Goal: Task Accomplishment & Management: Complete application form

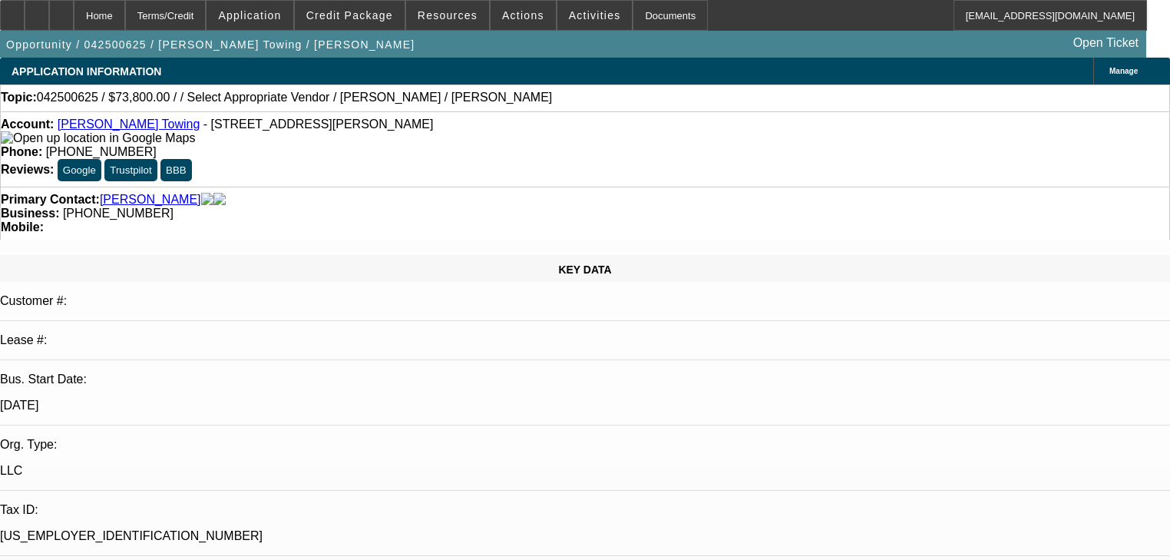
select select "0.1"
select select "2"
select select "0"
select select "6"
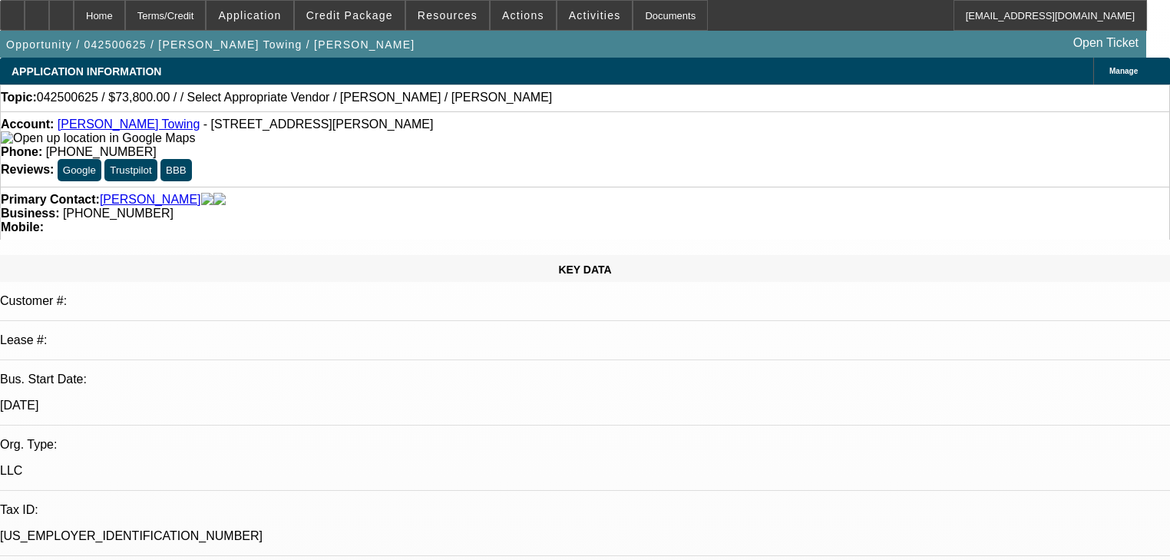
select select "0.1"
select select "2"
select select "0"
select select "6"
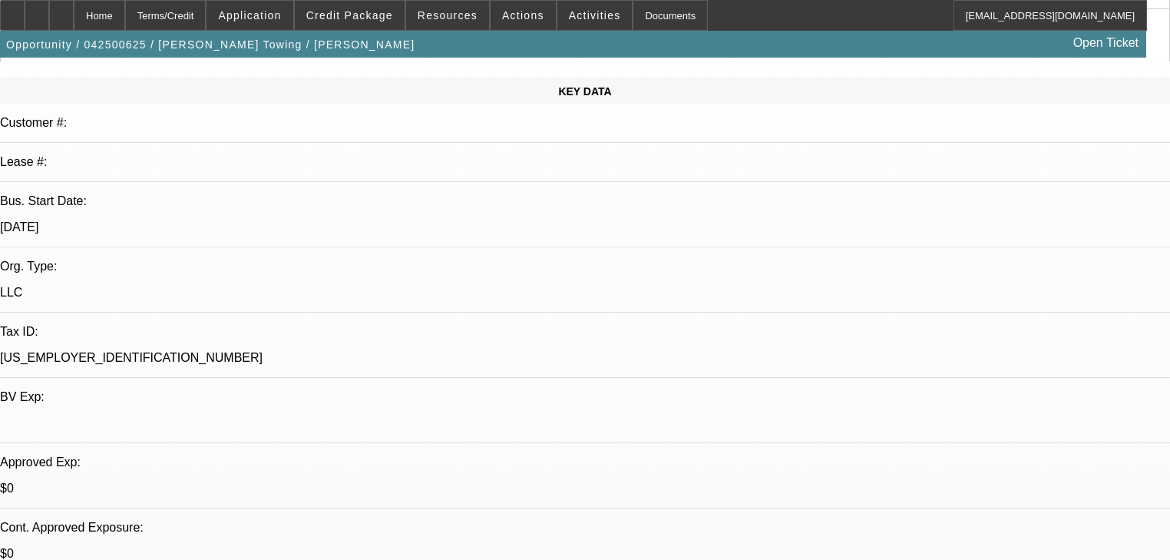
scroll to position [246, 0]
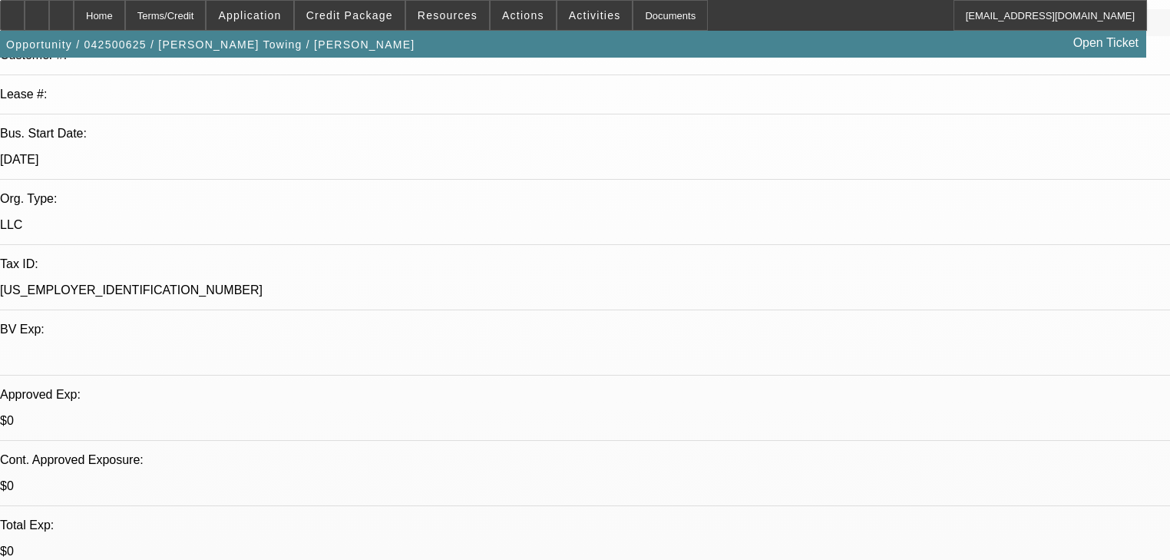
drag, startPoint x: 534, startPoint y: 368, endPoint x: 494, endPoint y: 369, distance: 39.9
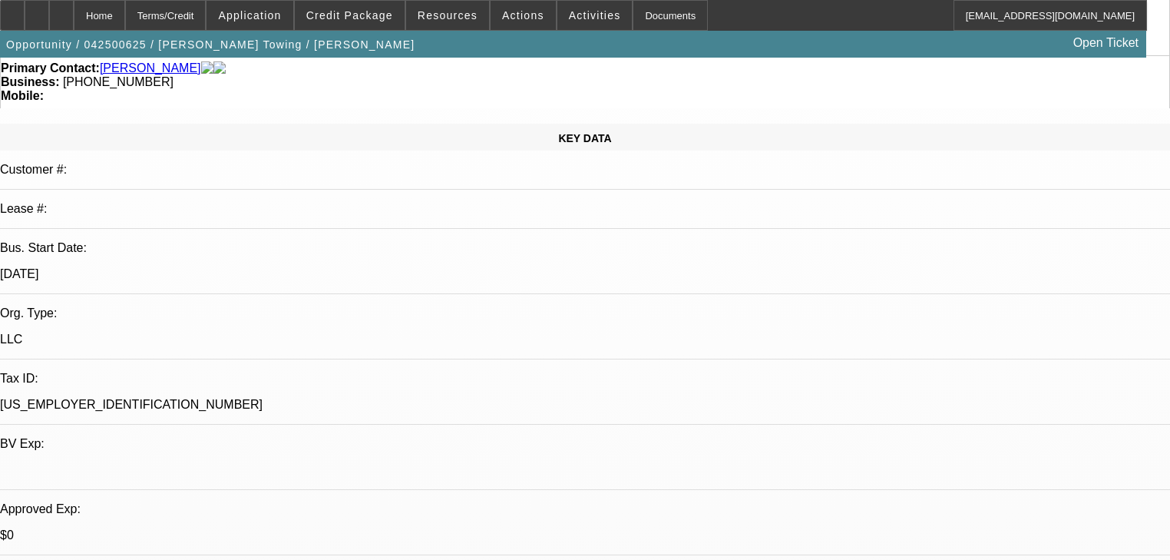
scroll to position [61, 0]
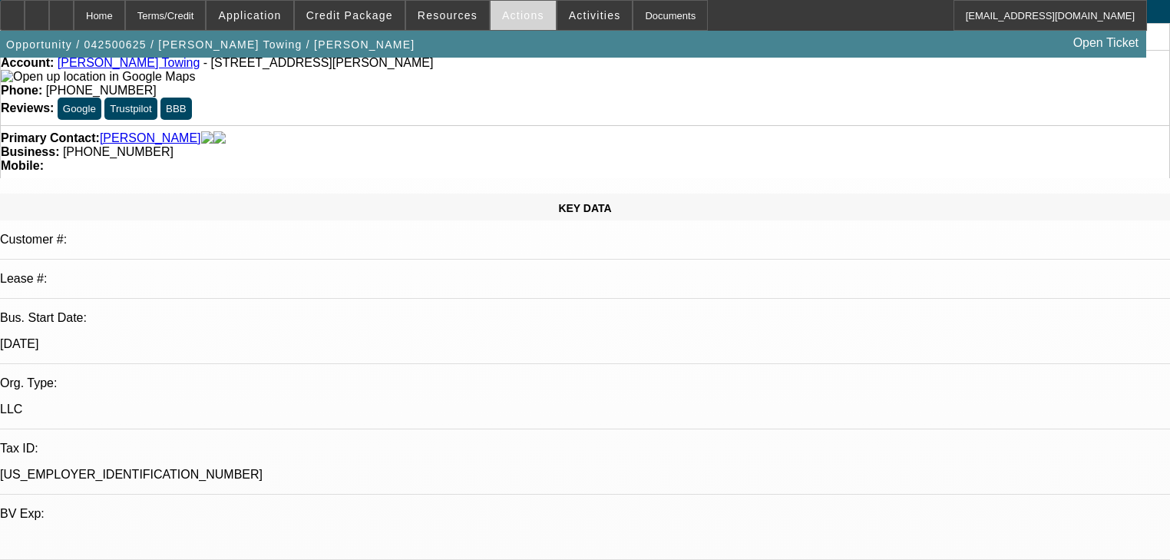
click at [536, 28] on span at bounding box center [523, 15] width 65 height 37
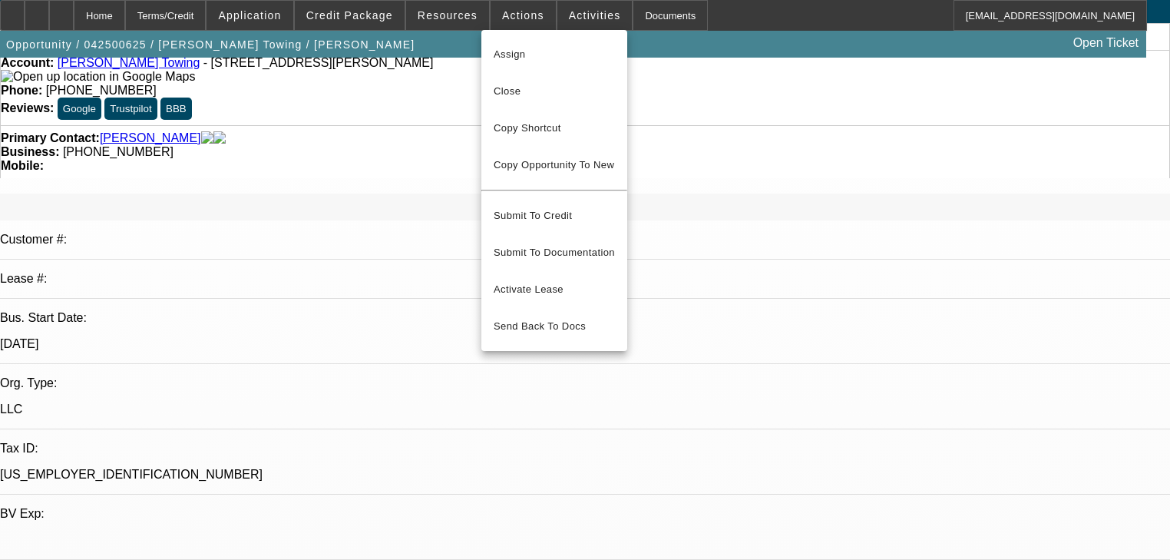
click at [554, 26] on div at bounding box center [585, 280] width 1170 height 560
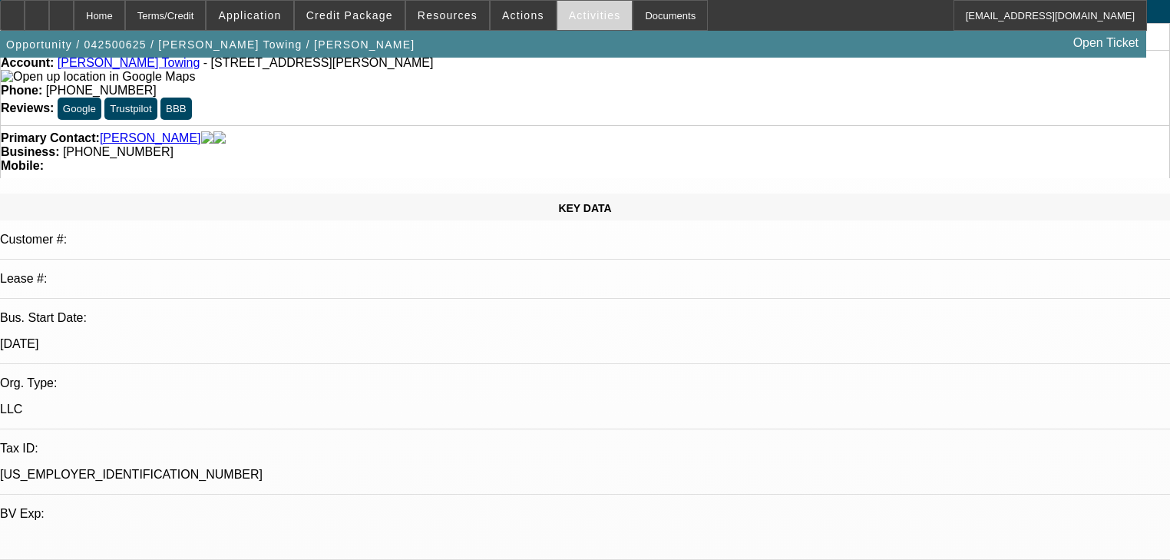
click at [562, 22] on span at bounding box center [594, 15] width 75 height 37
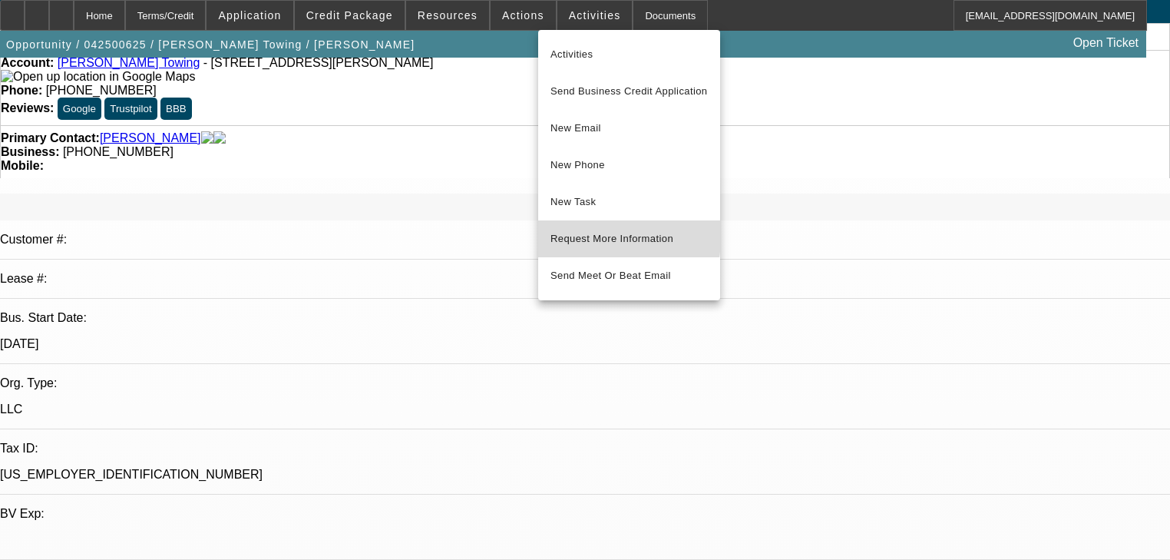
click at [591, 233] on span "Request More Information" at bounding box center [629, 239] width 157 height 18
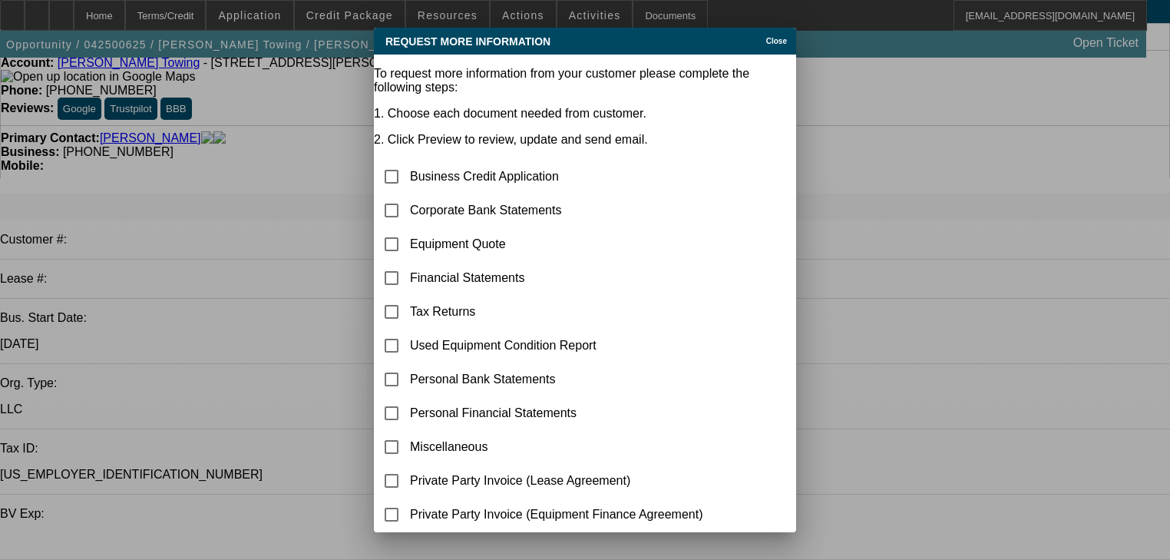
click at [488, 160] on td "Business Credit Application" at bounding box center [556, 176] width 295 height 32
click at [395, 192] on div at bounding box center [391, 210] width 37 height 37
checkbox input "true"
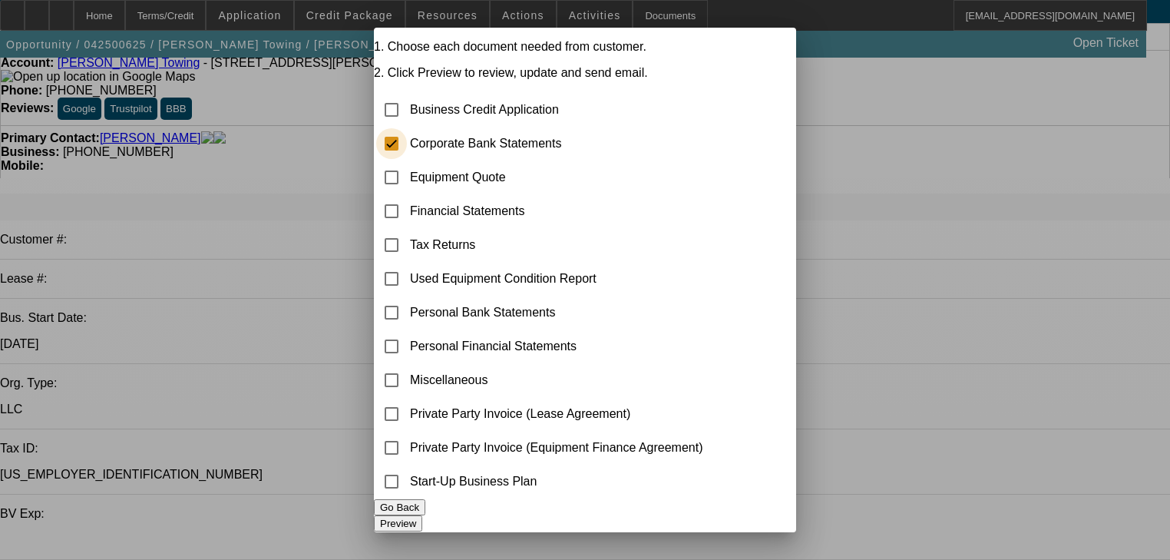
scroll to position [88, 0]
click at [422, 515] on button "Preview" at bounding box center [398, 523] width 48 height 16
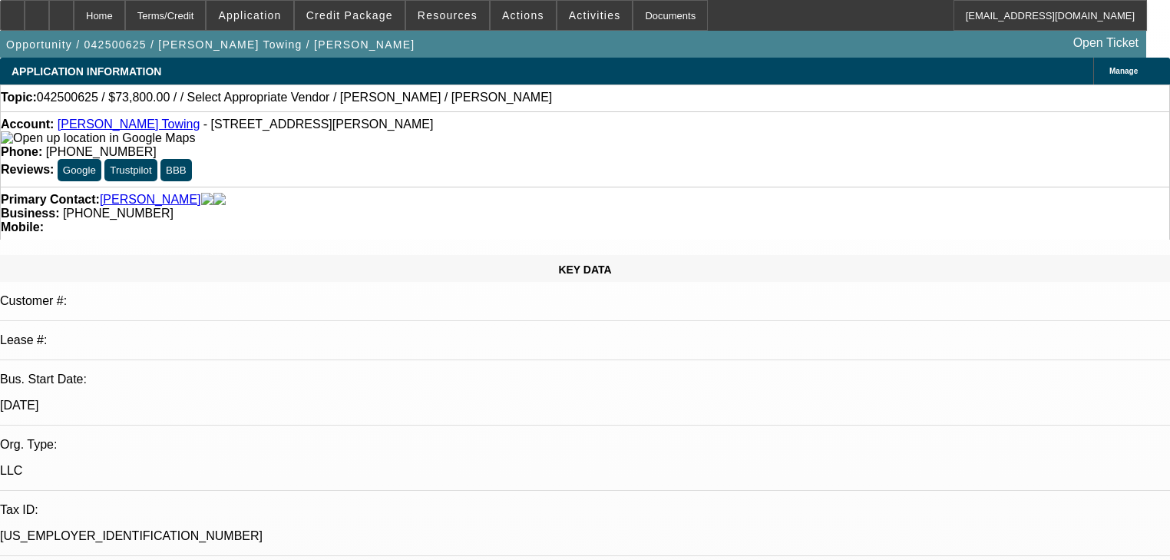
scroll to position [61, 0]
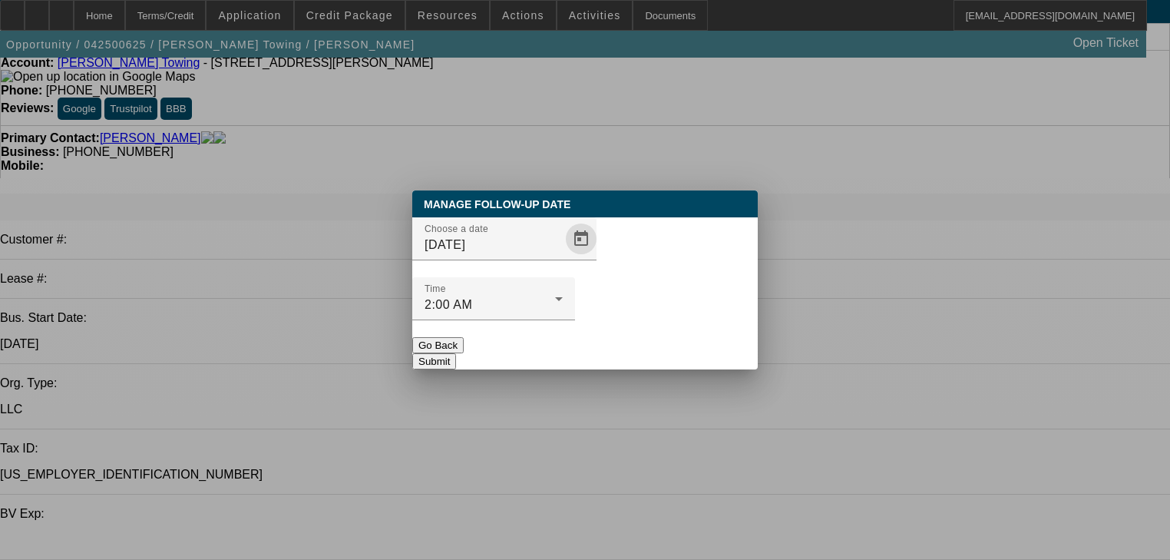
click at [563, 257] on span "Open calendar" at bounding box center [581, 238] width 37 height 37
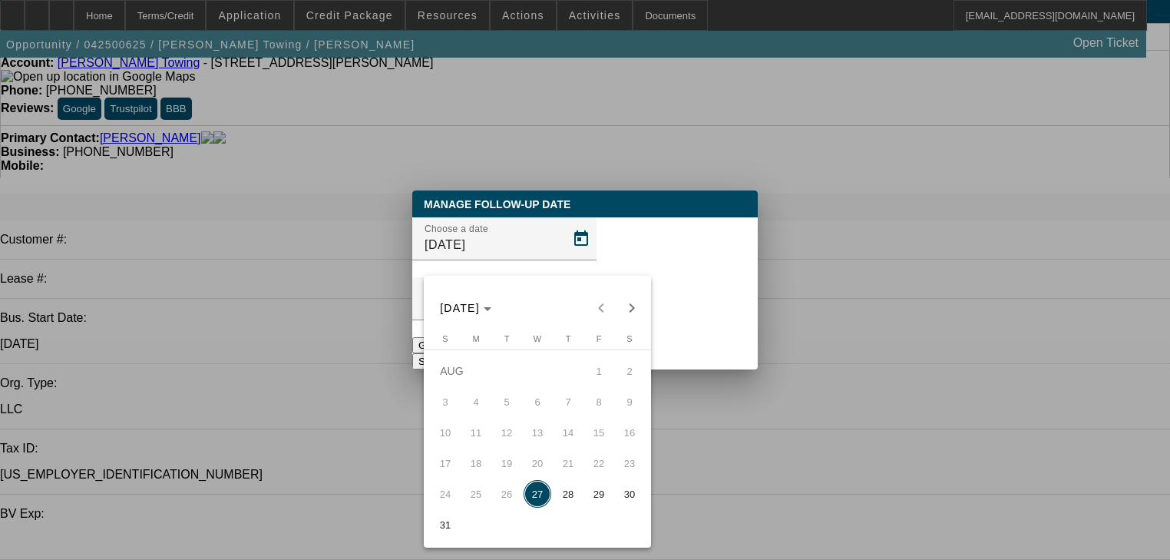
click at [560, 504] on span "28" at bounding box center [568, 494] width 28 height 28
type input "[DATE]"
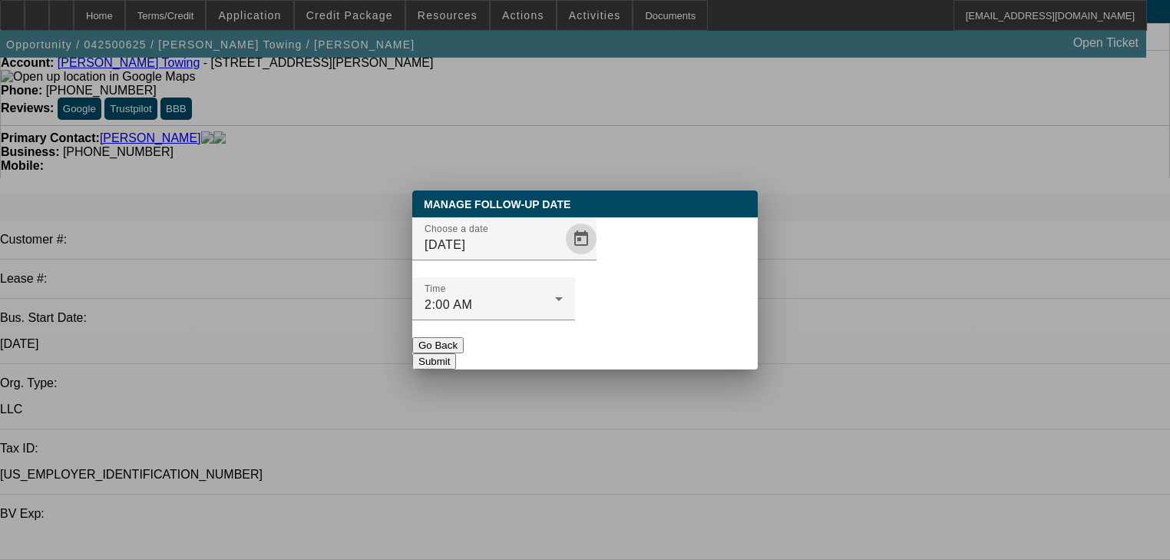
click at [456, 353] on button "Submit" at bounding box center [434, 361] width 44 height 16
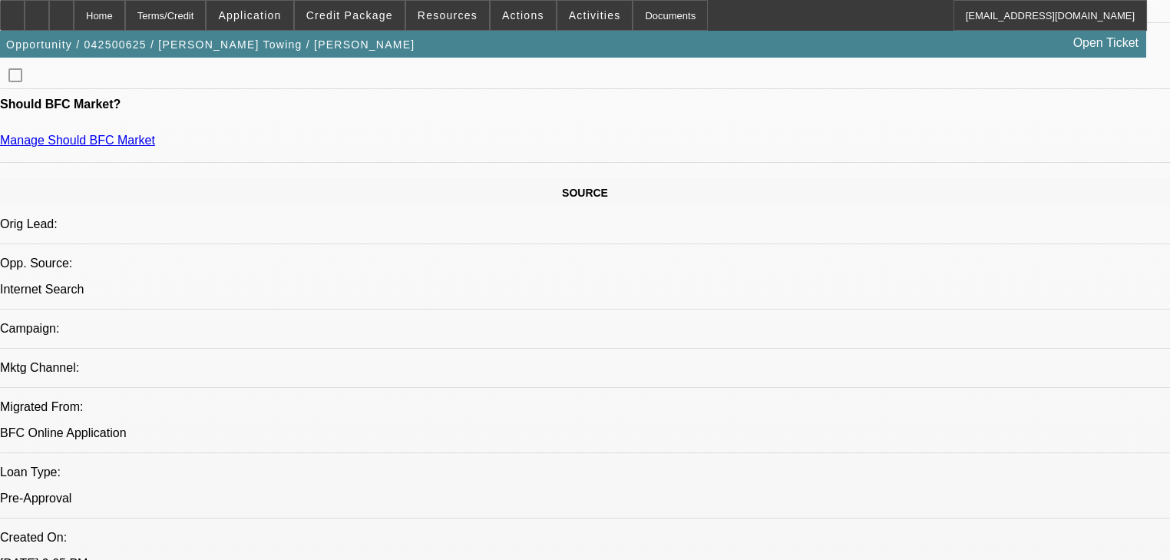
scroll to position [799, 0]
